Goal: Information Seeking & Learning: Learn about a topic

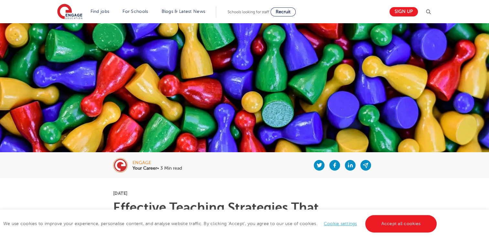
scroll to position [183, 0]
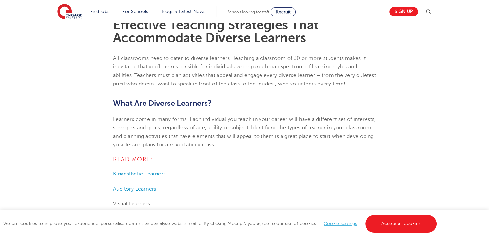
click at [125, 108] on h2 "What Are Diverse Learners?" at bounding box center [244, 103] width 263 height 11
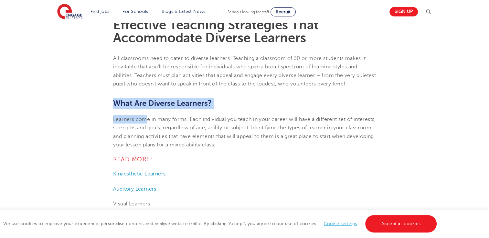
drag, startPoint x: 114, startPoint y: 100, endPoint x: 146, endPoint y: 118, distance: 37.2
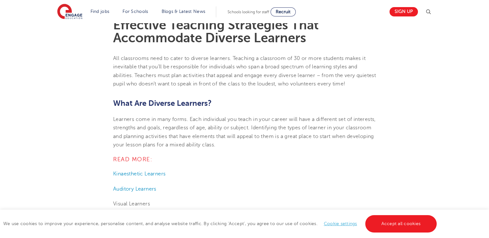
click at [212, 104] on span "What Are Diverse Learners?" at bounding box center [162, 103] width 98 height 9
drag, startPoint x: 117, startPoint y: 103, endPoint x: 208, endPoint y: 102, distance: 91.7
click at [208, 102] on span "What Are Diverse Learners?" at bounding box center [162, 103] width 98 height 9
click at [115, 104] on span "What Are Diverse Learners?" at bounding box center [162, 103] width 98 height 9
drag, startPoint x: 112, startPoint y: 101, endPoint x: 229, endPoint y: 101, distance: 116.6
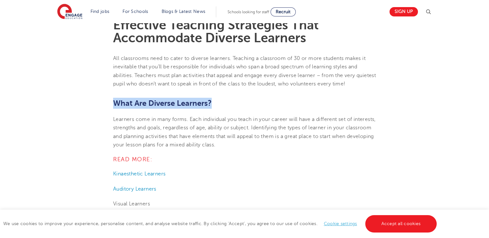
copy span "What Are Diverse Learners?"
click at [127, 121] on span "Learners come in many forms. Each individual you teach in your career will have…" at bounding box center [244, 132] width 263 height 31
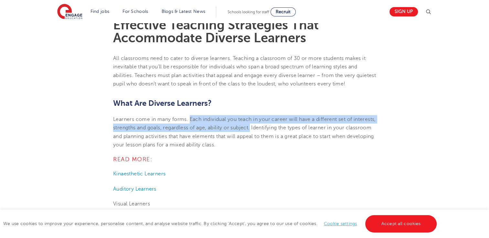
drag, startPoint x: 189, startPoint y: 119, endPoint x: 275, endPoint y: 129, distance: 86.5
click at [275, 129] on span "Learners come in many forms. Each individual you teach in your career will have…" at bounding box center [244, 132] width 263 height 31
drag, startPoint x: 275, startPoint y: 129, endPoint x: 267, endPoint y: 126, distance: 8.3
click at [267, 126] on span "Learners come in many forms. Each individual you teach in your career will have…" at bounding box center [244, 132] width 263 height 31
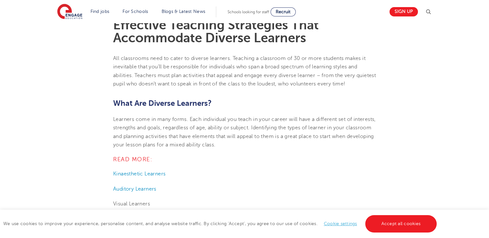
click at [119, 118] on span "Learners come in many forms. Each individual you teach in your career will have…" at bounding box center [244, 132] width 263 height 31
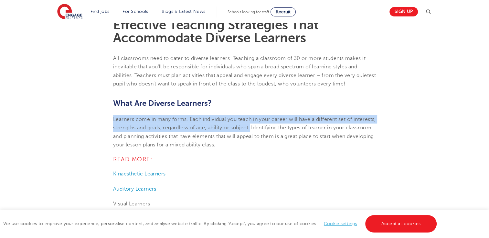
drag, startPoint x: 113, startPoint y: 120, endPoint x: 276, endPoint y: 129, distance: 163.0
click at [276, 129] on span "Learners come in many forms. Each individual you teach in your career will have…" at bounding box center [244, 132] width 263 height 31
copy span "Learners come in many forms. Each individual you teach in your career will have…"
